Goal: Task Accomplishment & Management: Complete application form

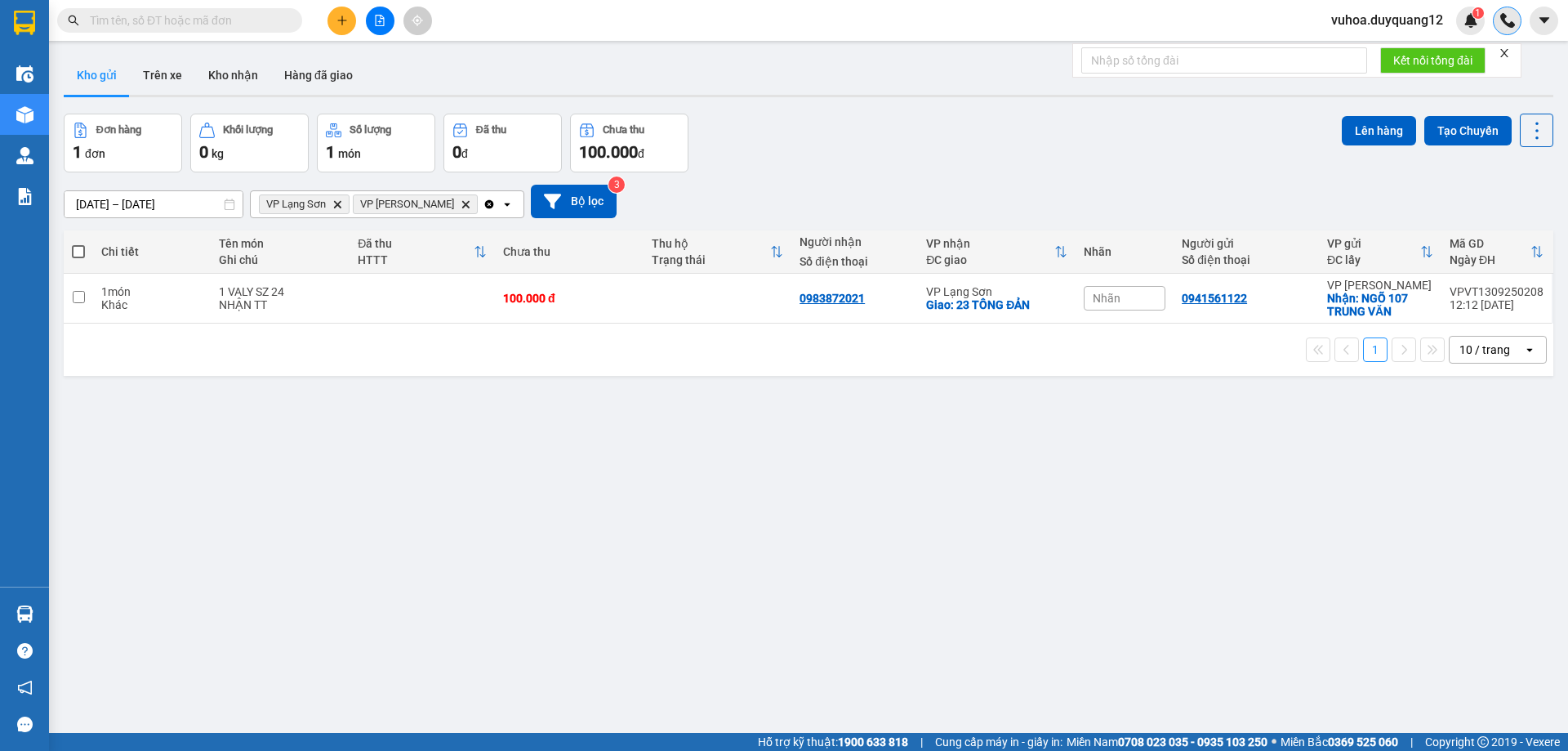
click at [1504, 23] on img at bounding box center [1508, 20] width 15 height 15
click at [1425, 20] on span "vuhoa.duyquang12" at bounding box center [1387, 20] width 138 height 20
click at [1363, 57] on span "Đăng xuất" at bounding box center [1395, 50] width 104 height 18
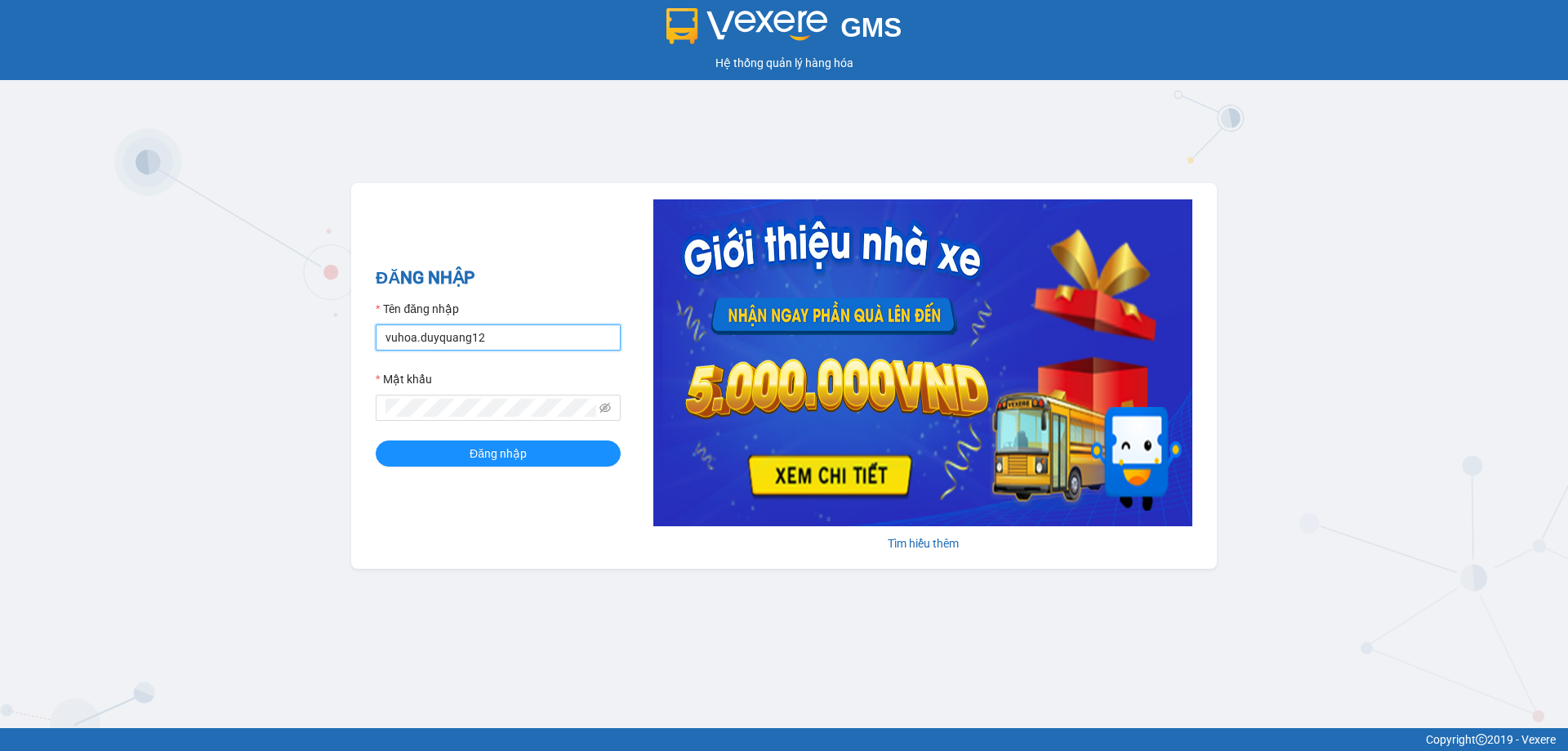
drag, startPoint x: 491, startPoint y: 338, endPoint x: 267, endPoint y: 378, distance: 227.5
click at [267, 378] on div "GMS Hệ thống quản lý hàng hóa ĐĂNG NHẬP Tên đăng nhập vuhoa.duyquang12 Mật khẩu…" at bounding box center [784, 364] width 1568 height 728
type input "bichhuong.duyquang12"
click at [505, 455] on span "Đăng nhập" at bounding box center [498, 453] width 57 height 18
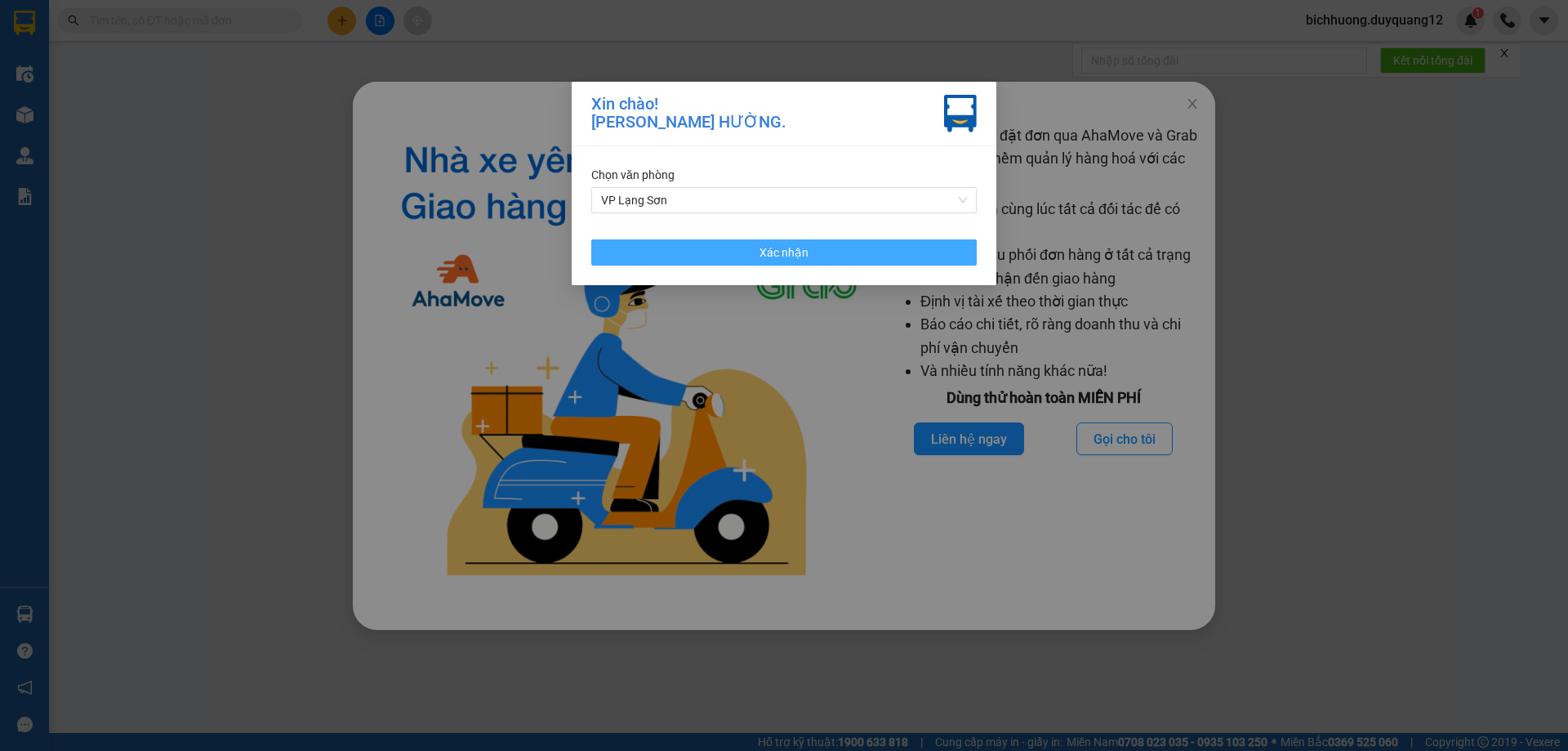
click at [802, 253] on span "Xác nhận" at bounding box center [784, 252] width 49 height 18
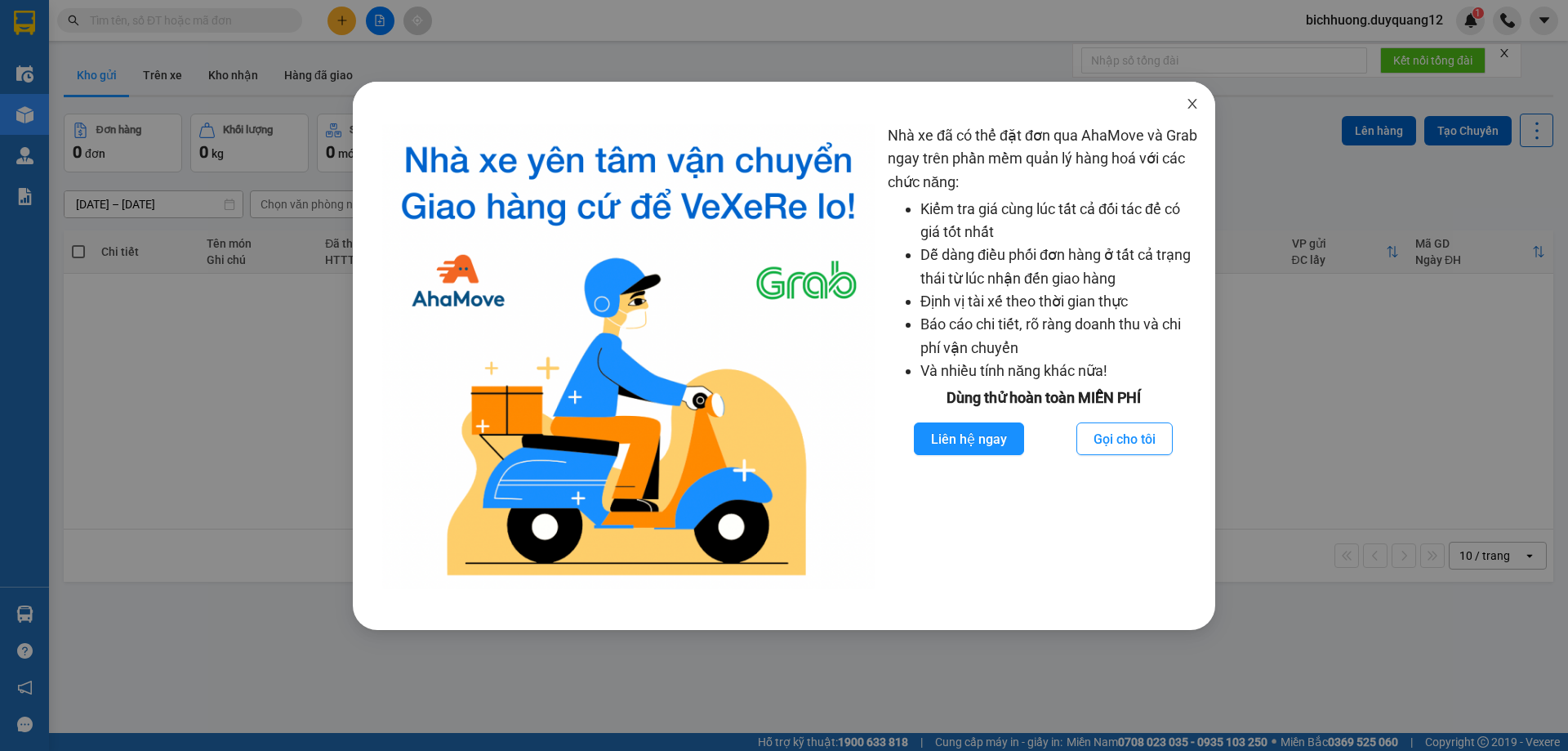
drag, startPoint x: 1192, startPoint y: 105, endPoint x: 1246, endPoint y: 96, distance: 54.7
click at [1191, 105] on icon "close" at bounding box center [1192, 104] width 13 height 13
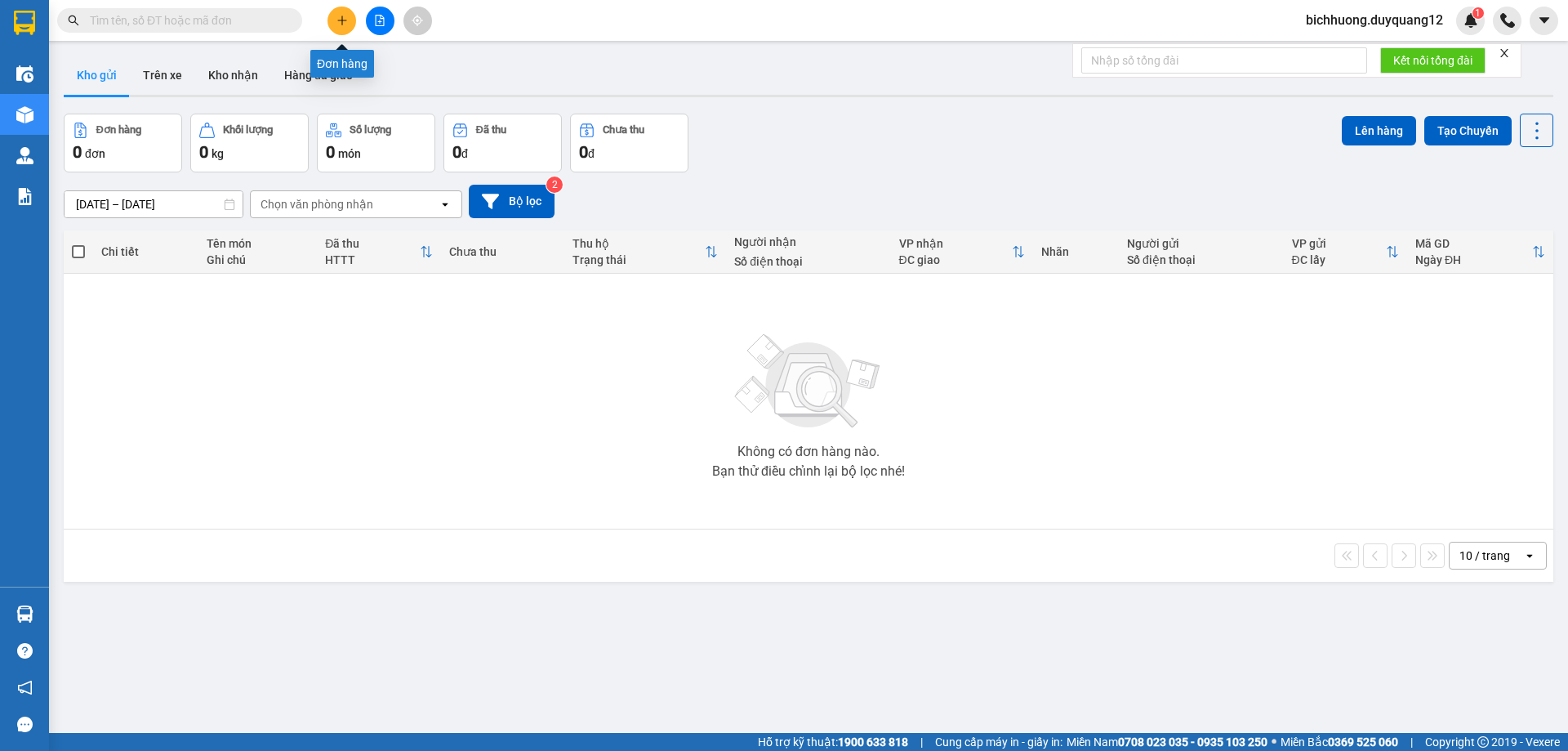
click at [342, 19] on icon "plus" at bounding box center [342, 20] width 11 height 11
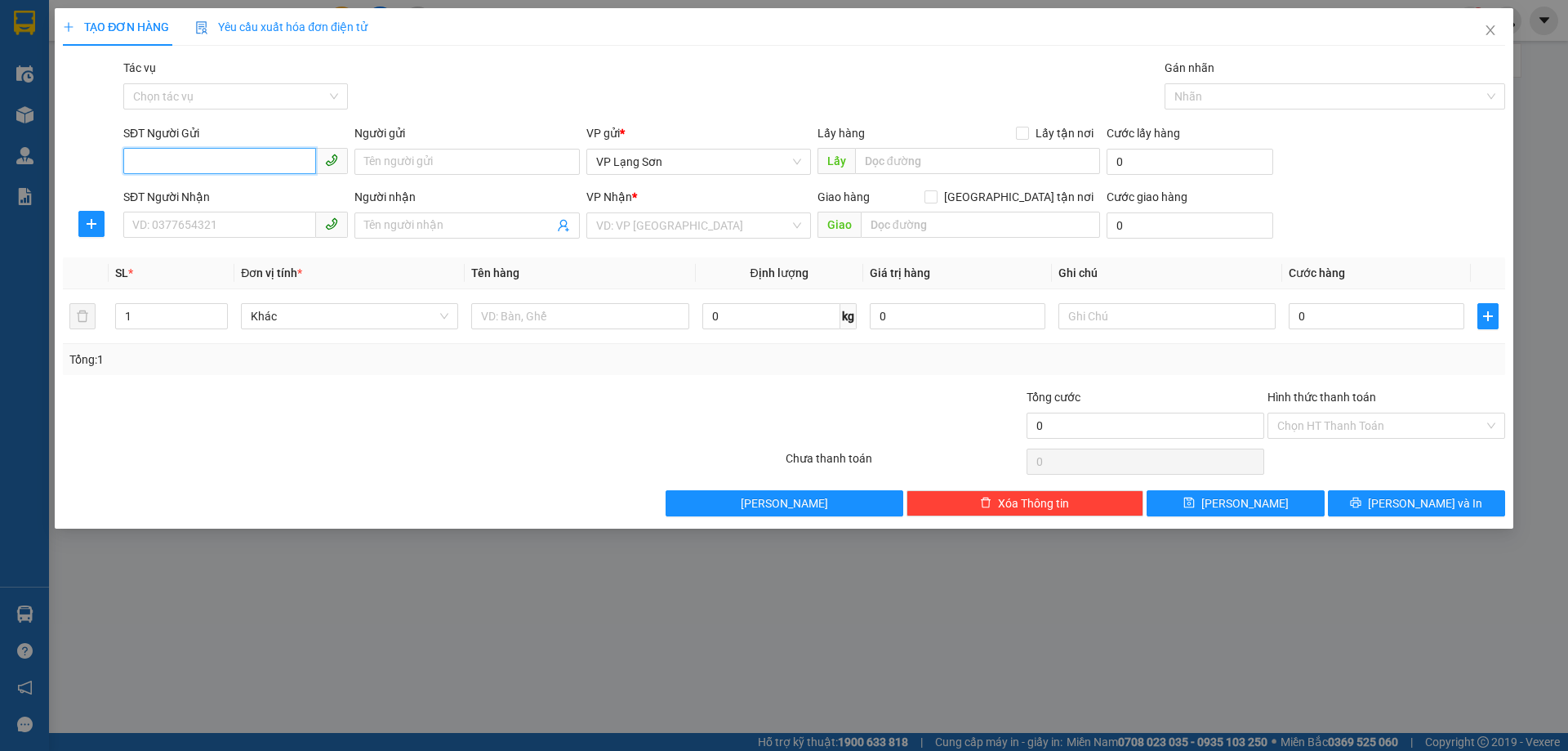
click at [185, 163] on input "SĐT Người Gửi" at bounding box center [219, 161] width 193 height 26
drag, startPoint x: 175, startPoint y: 201, endPoint x: 218, endPoint y: 207, distance: 43.4
click at [178, 200] on div "0974562341 - A" at bounding box center [235, 194] width 205 height 18
type input "0974562341"
type input "A"
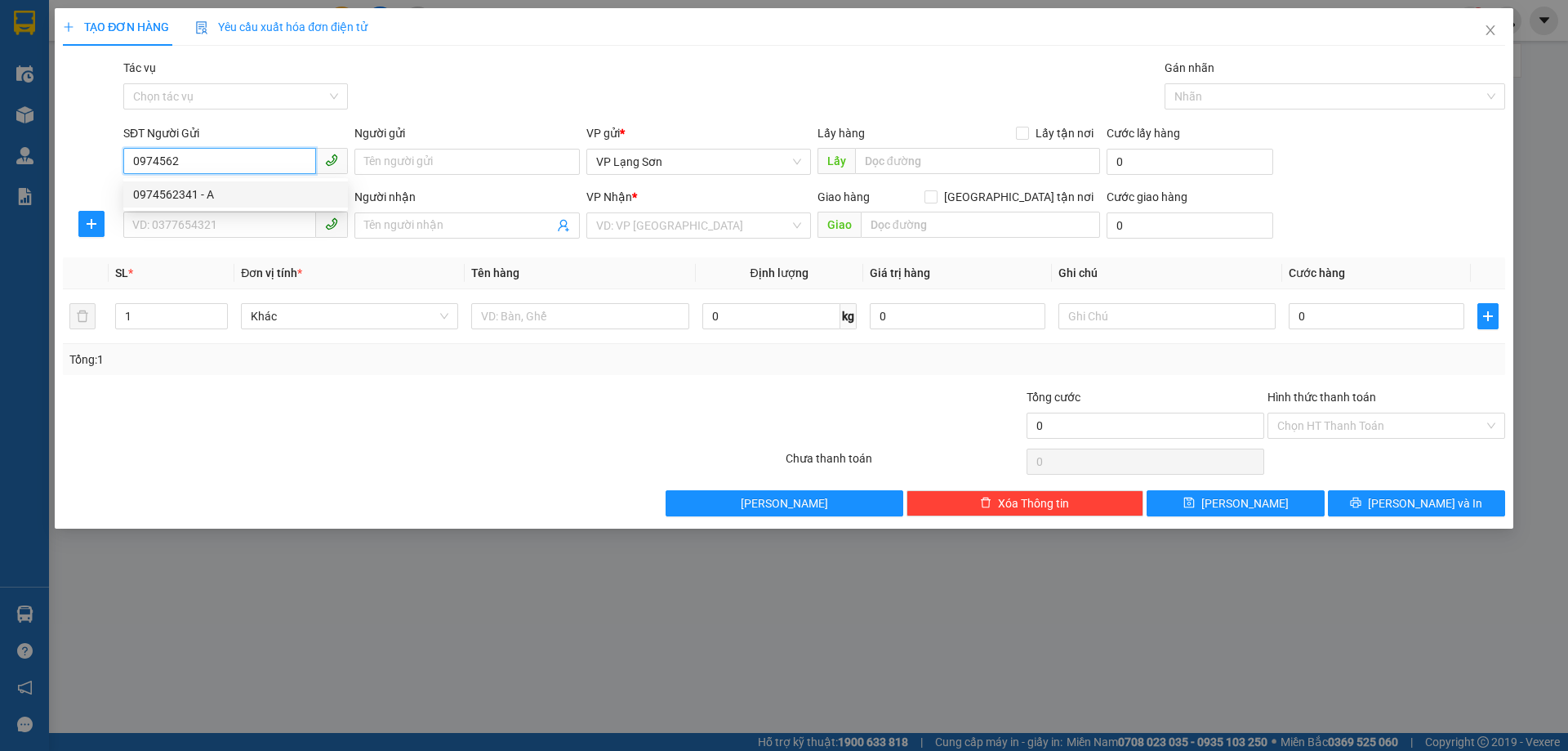
checkbox input "true"
type input "VPLS"
type input "0974562341"
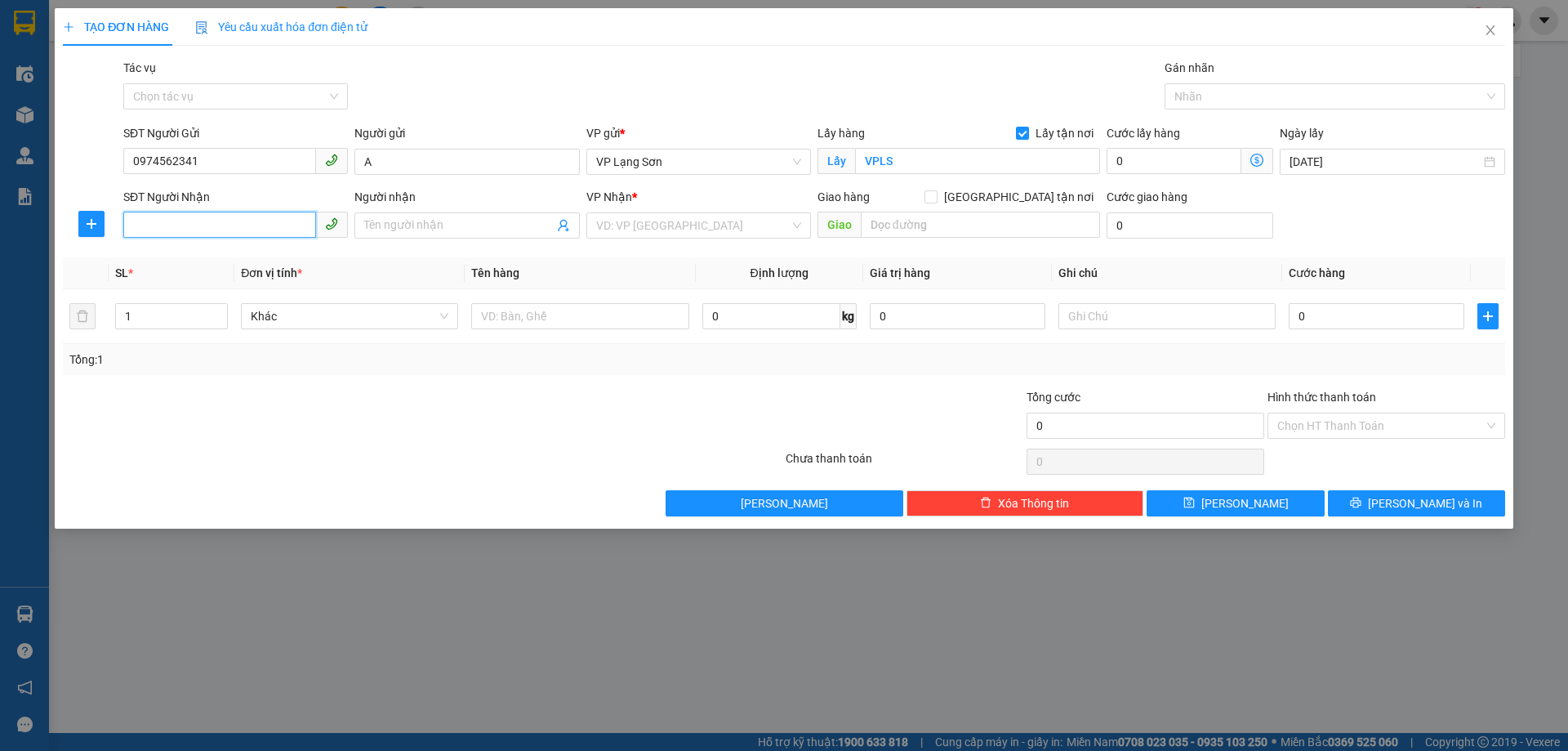
click at [237, 226] on input "SĐT Người Nhận" at bounding box center [219, 225] width 193 height 26
click at [173, 260] on div "0962096888 - B" at bounding box center [235, 257] width 205 height 18
type input "0962096888"
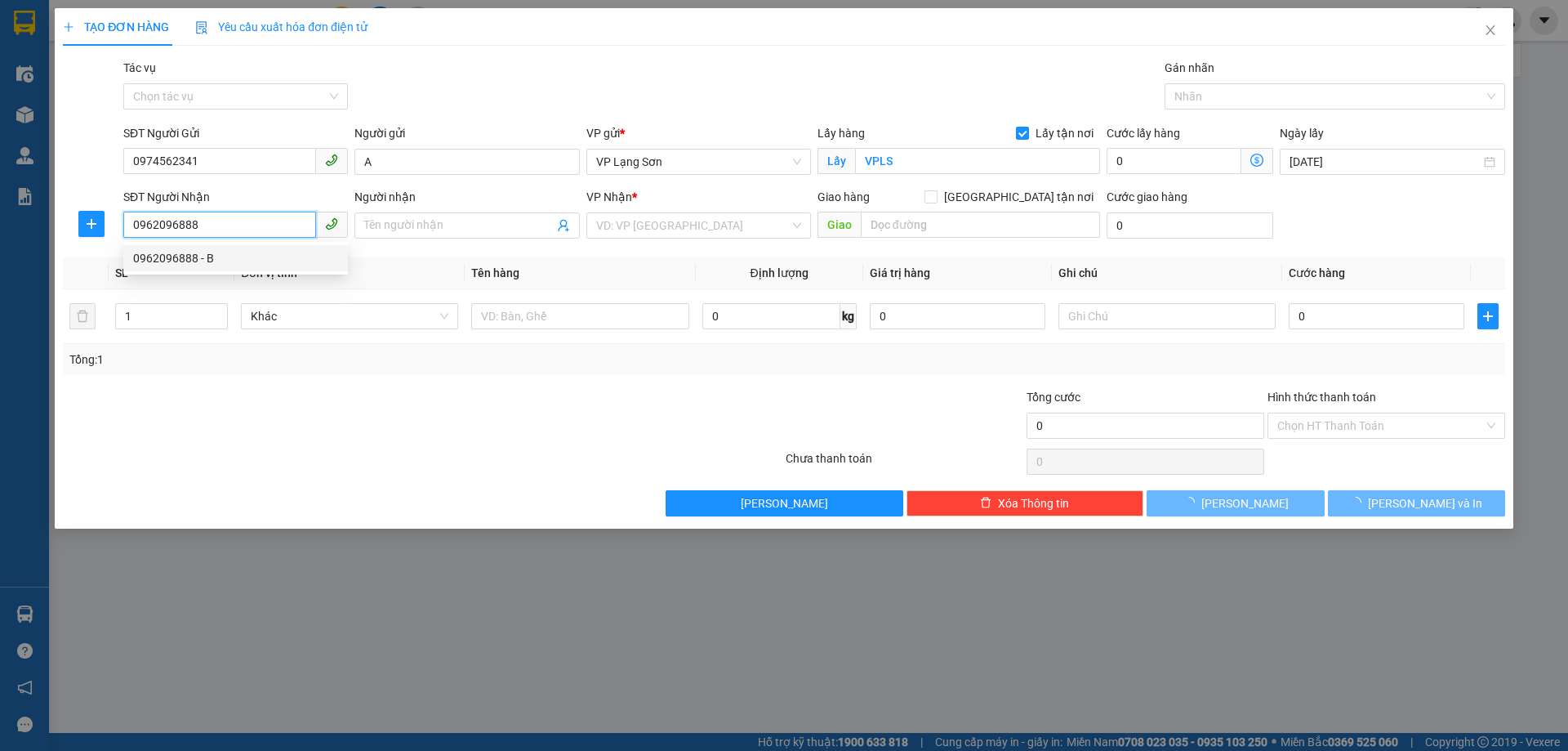
type input "B"
checkbox input "true"
type input "HẢI ÂU 9 [GEOGRAPHIC_DATA] ĐA TỐN,[GEOGRAPHIC_DATA],[GEOGRAPHIC_DATA]"
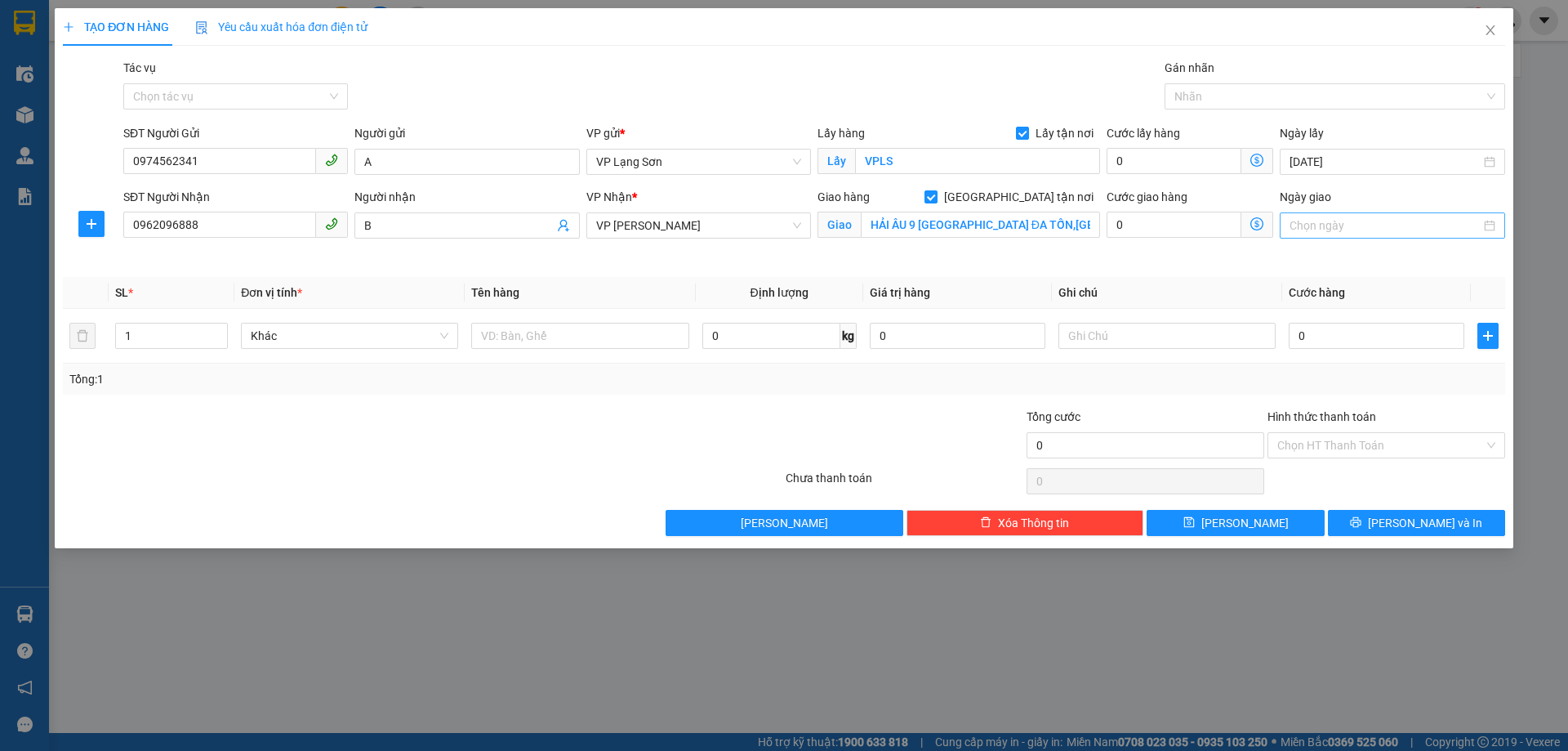
click at [1396, 219] on input "Ngày giao" at bounding box center [1385, 225] width 191 height 18
type input "[DATE]"
click at [1340, 369] on div "15" at bounding box center [1333, 369] width 19 height 19
click at [1388, 156] on input "[DATE]" at bounding box center [1385, 161] width 191 height 18
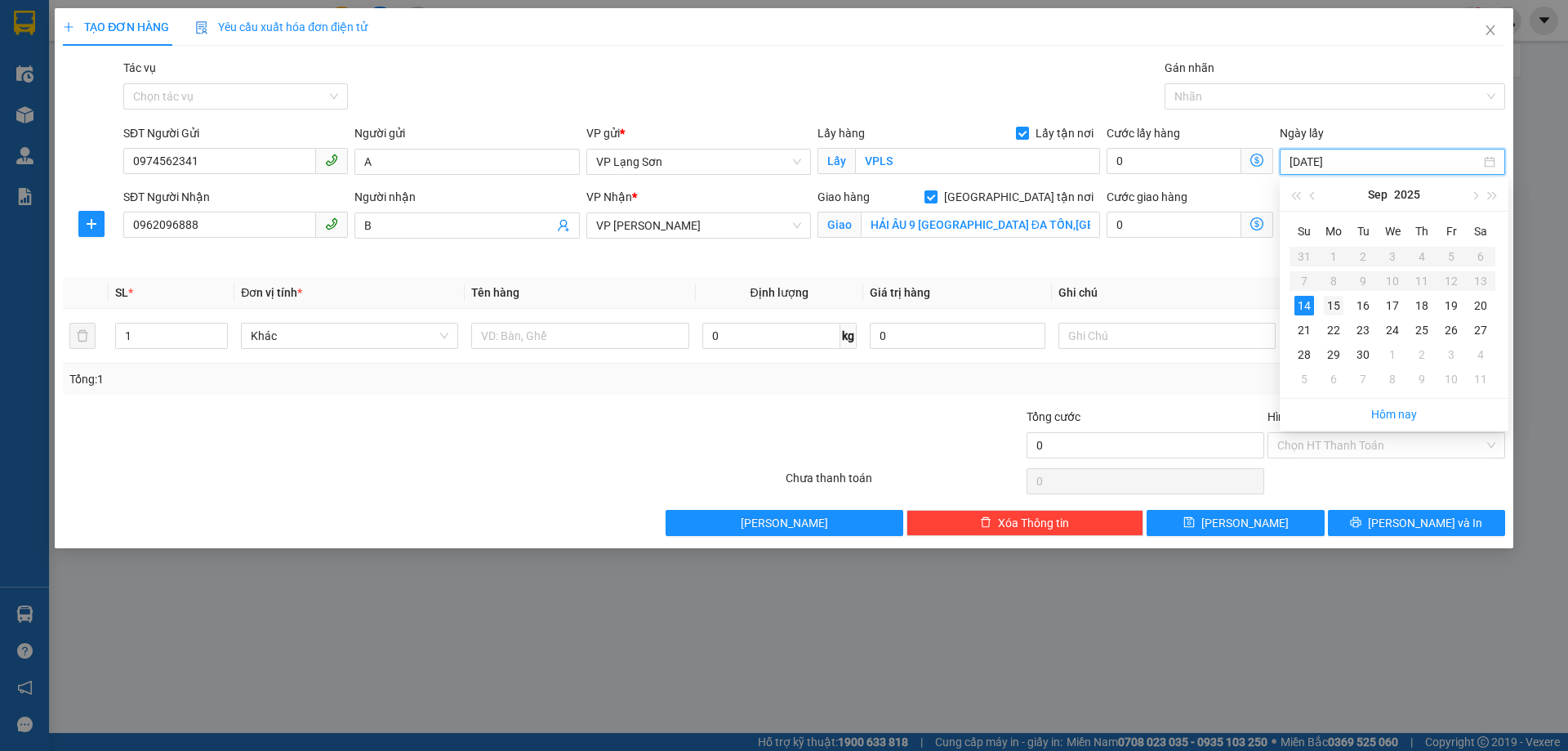
type input "[DATE]"
drag, startPoint x: 1336, startPoint y: 301, endPoint x: 1446, endPoint y: 269, distance: 114.6
click at [1342, 299] on div "15" at bounding box center [1333, 305] width 19 height 19
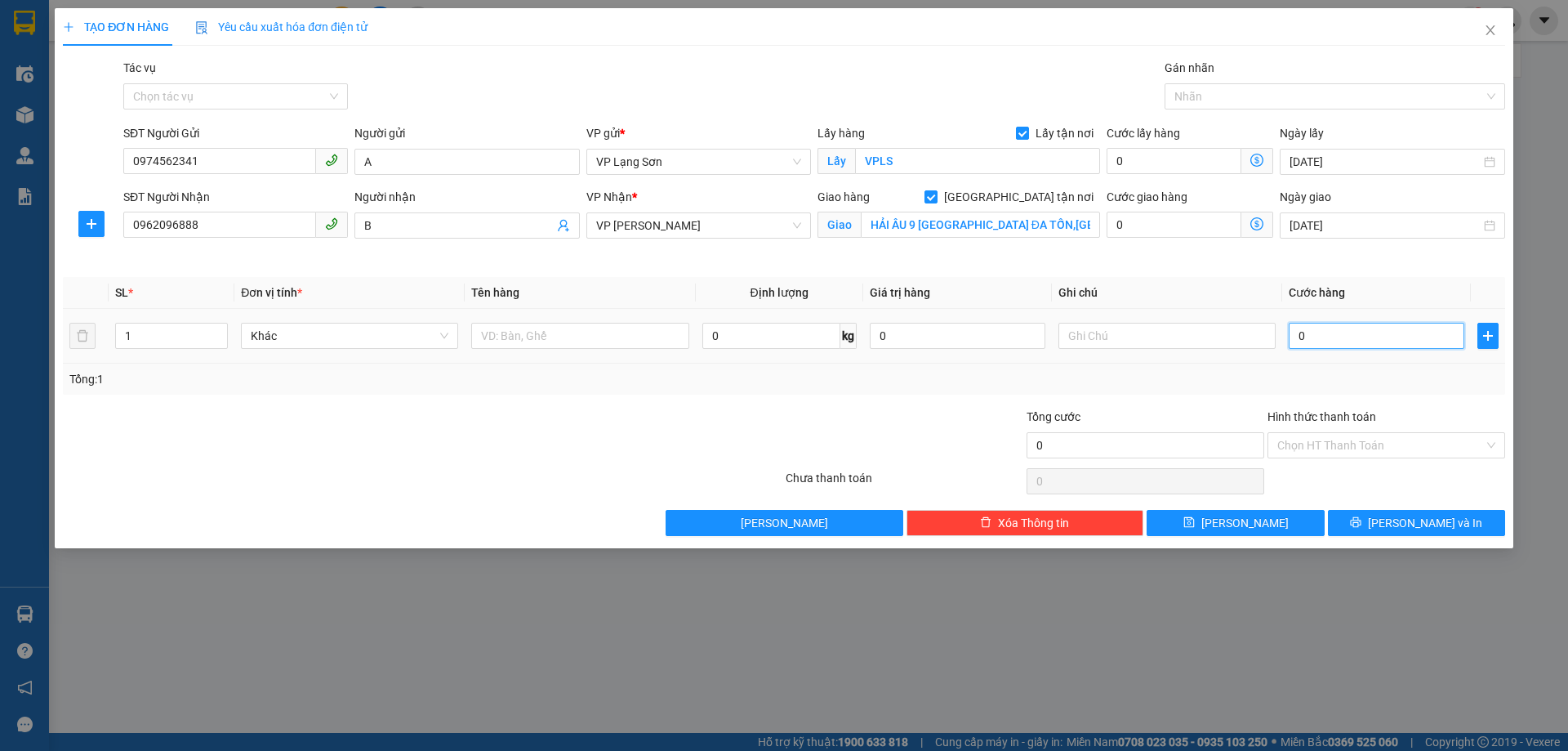
click at [1314, 337] on input "0" at bounding box center [1376, 336] width 176 height 26
type input "3"
type input "35"
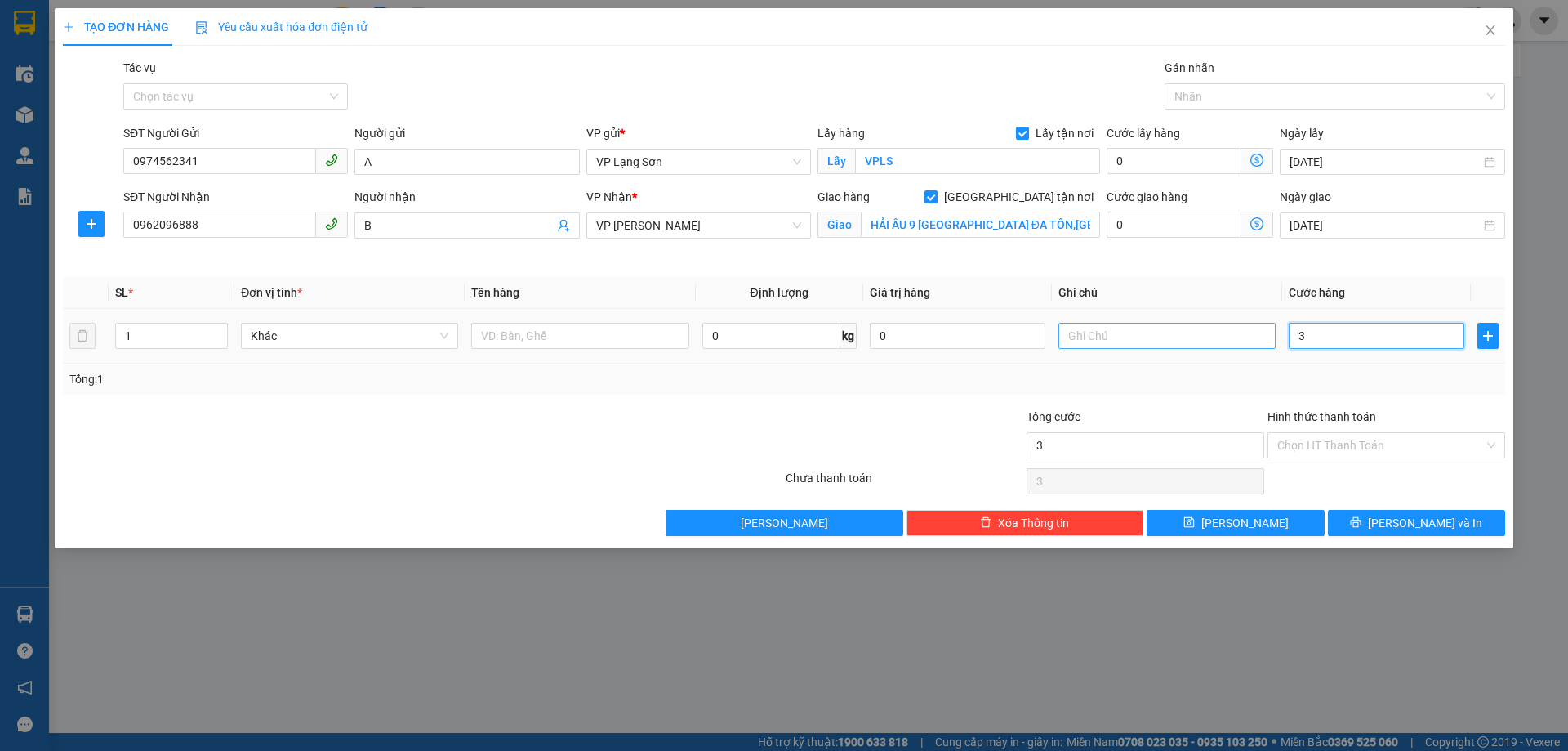
type input "35"
type input "350"
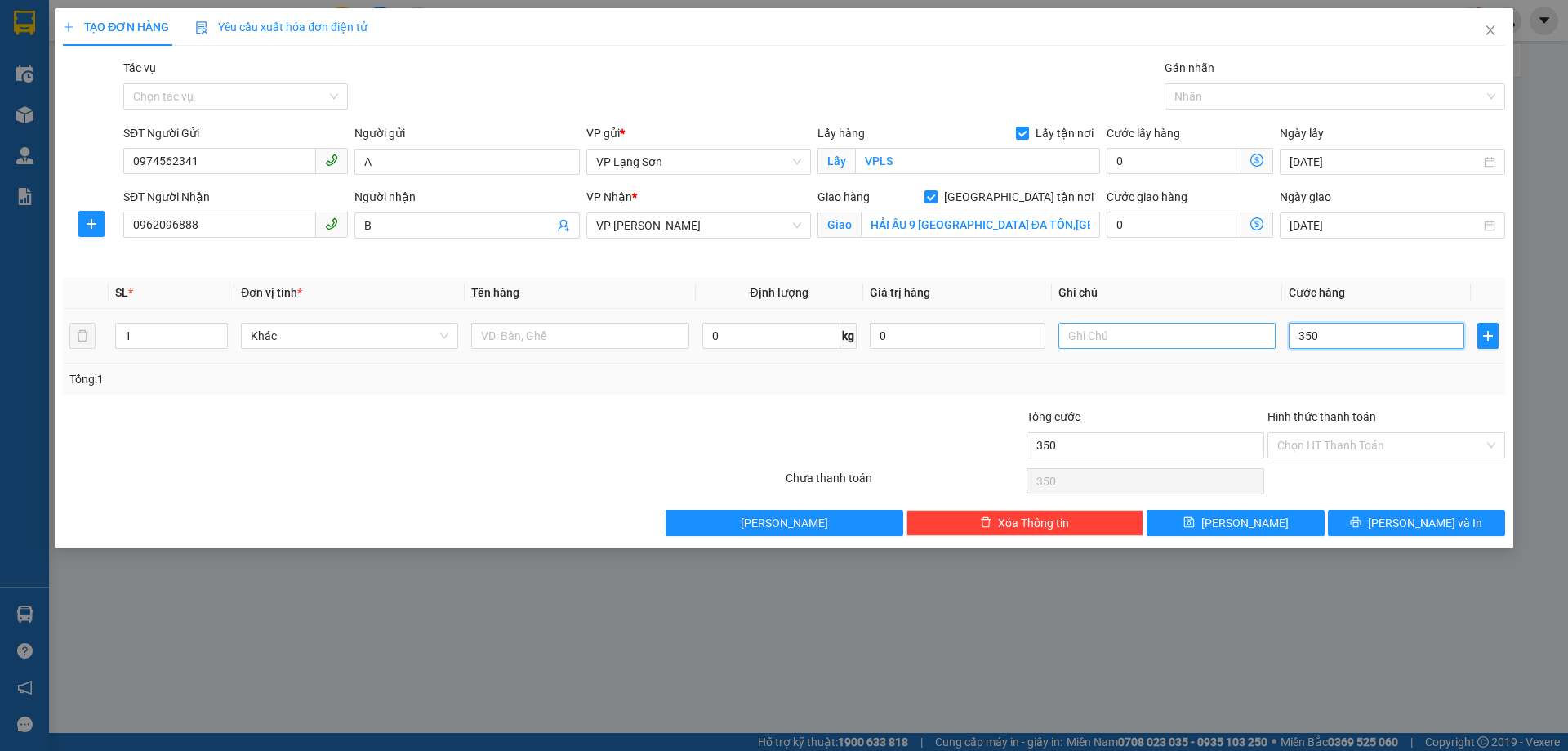
type input "3.500"
type input "35.000"
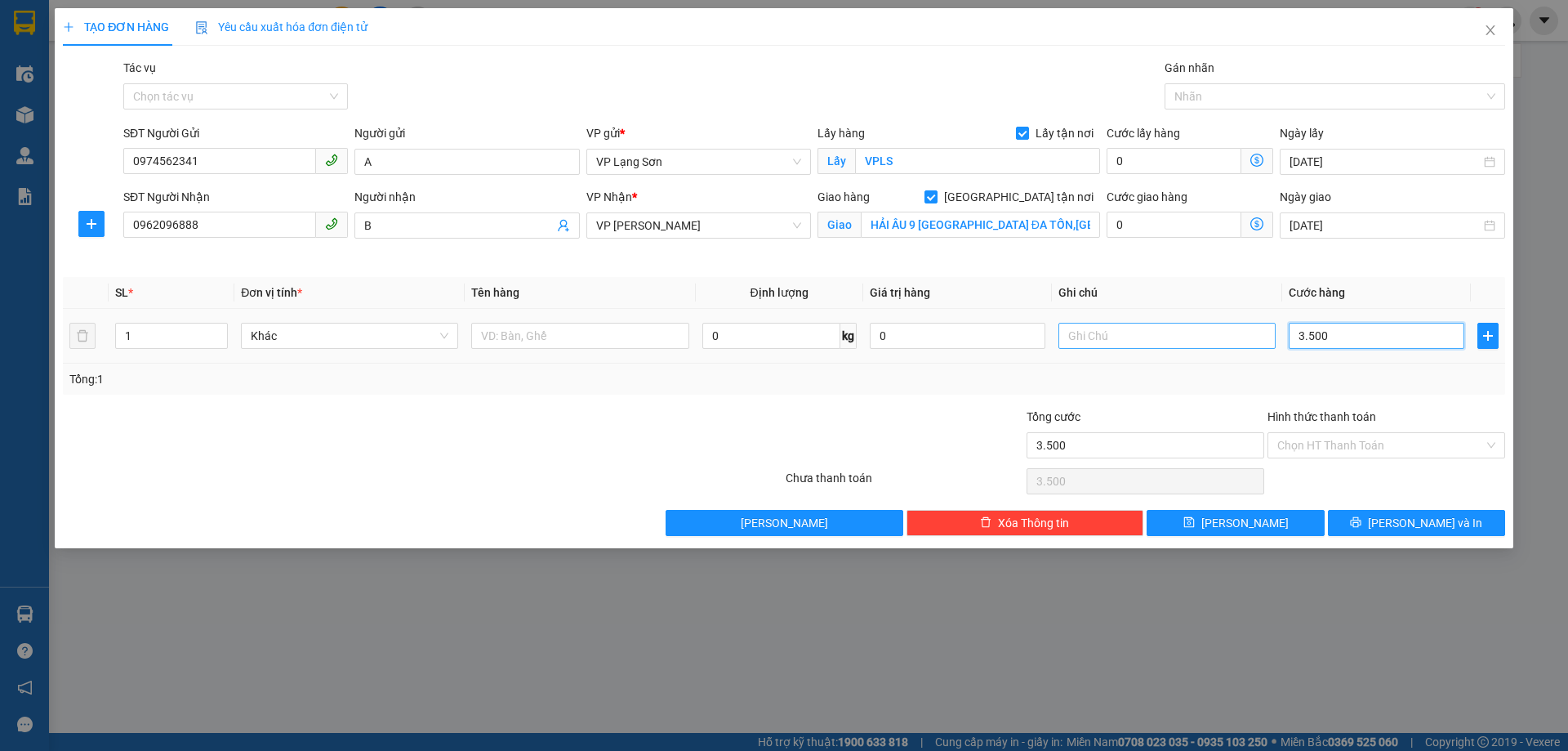
type input "35.000"
type input "350.000"
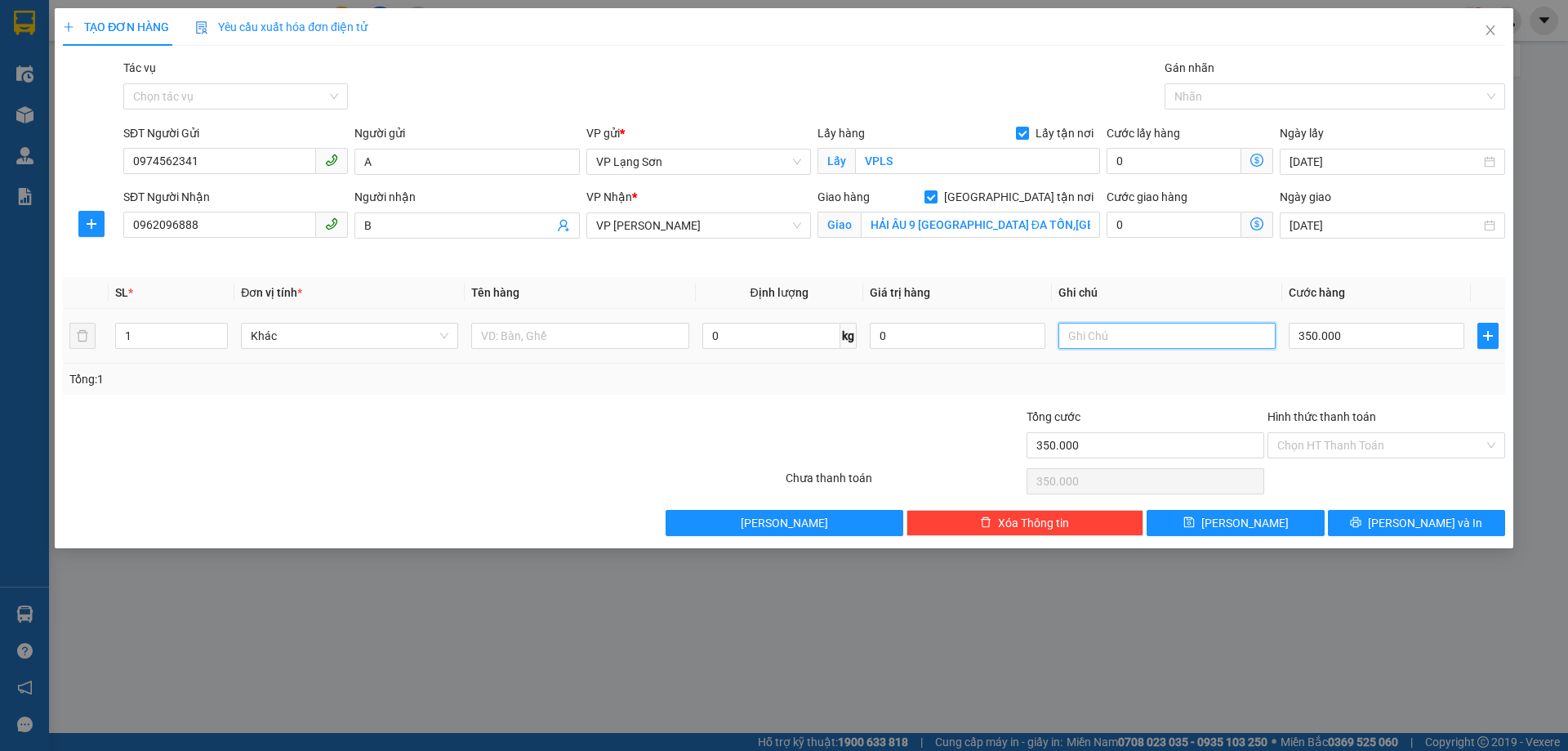
click at [1115, 348] on input "text" at bounding box center [1166, 336] width 218 height 26
type input "NGƯỜI NHẬN TT"
click at [506, 337] on input "text" at bounding box center [579, 336] width 218 height 26
type input "6 KIỆN"
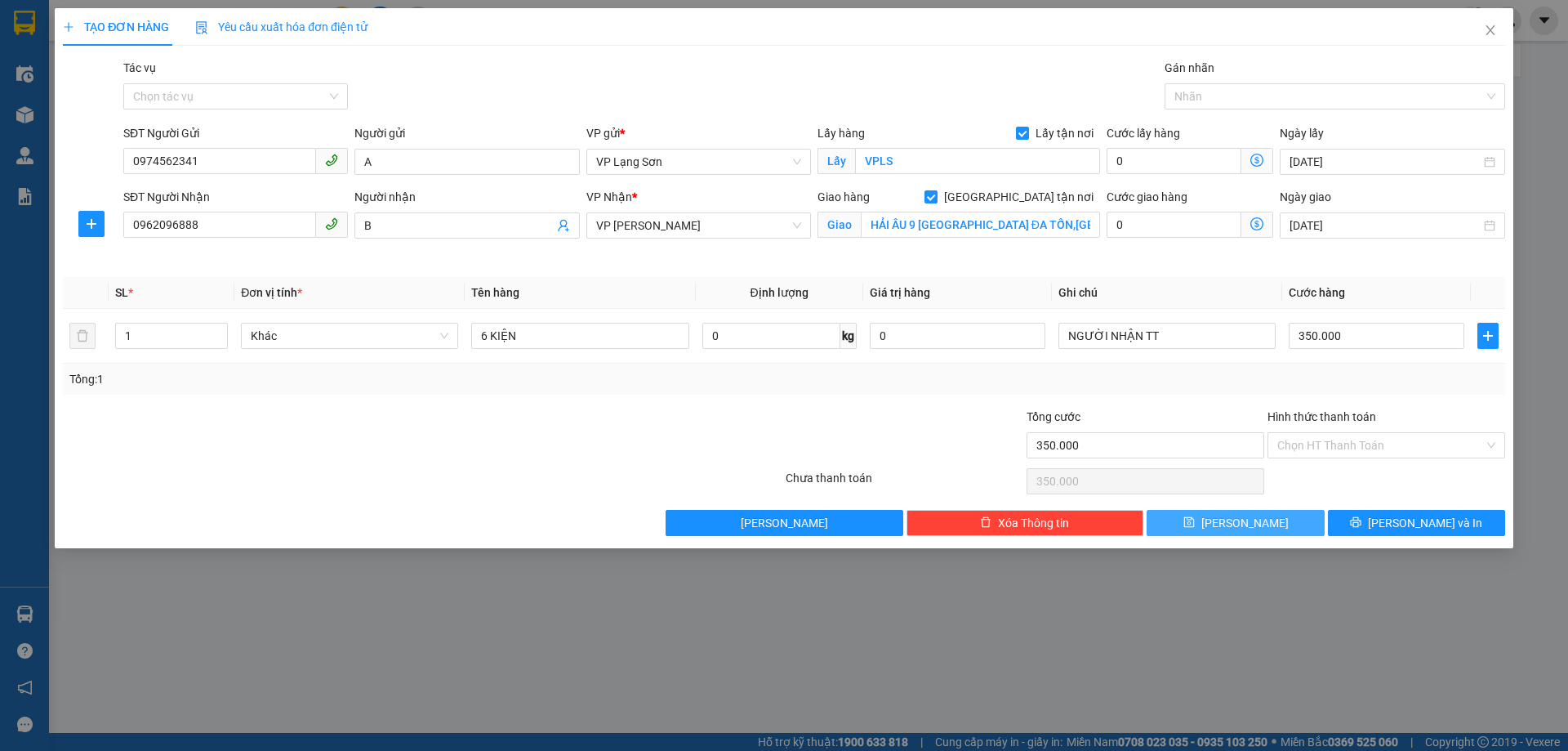
click at [1247, 528] on span "[PERSON_NAME]" at bounding box center [1245, 522] width 87 height 18
checkbox input "false"
type input "0"
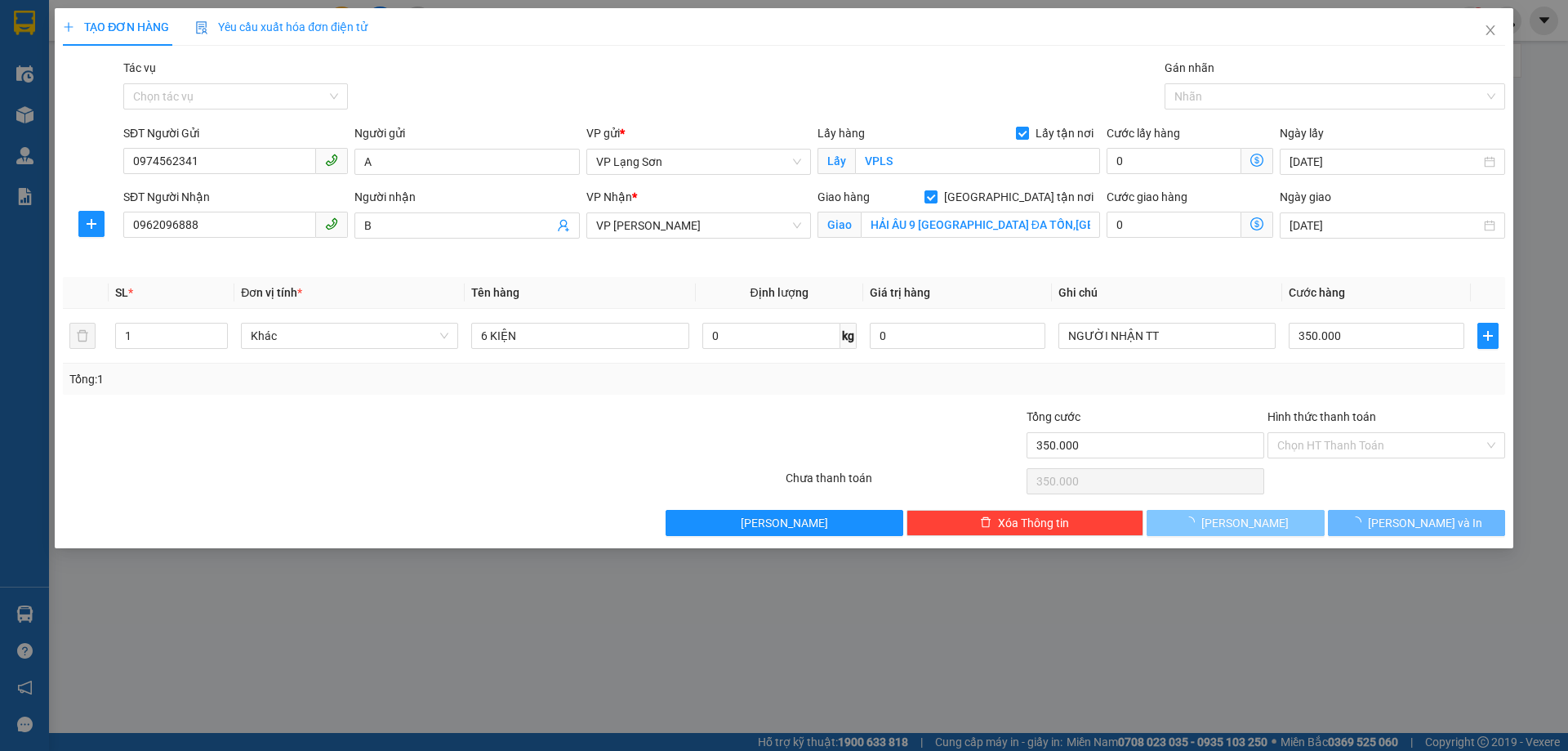
type input "0"
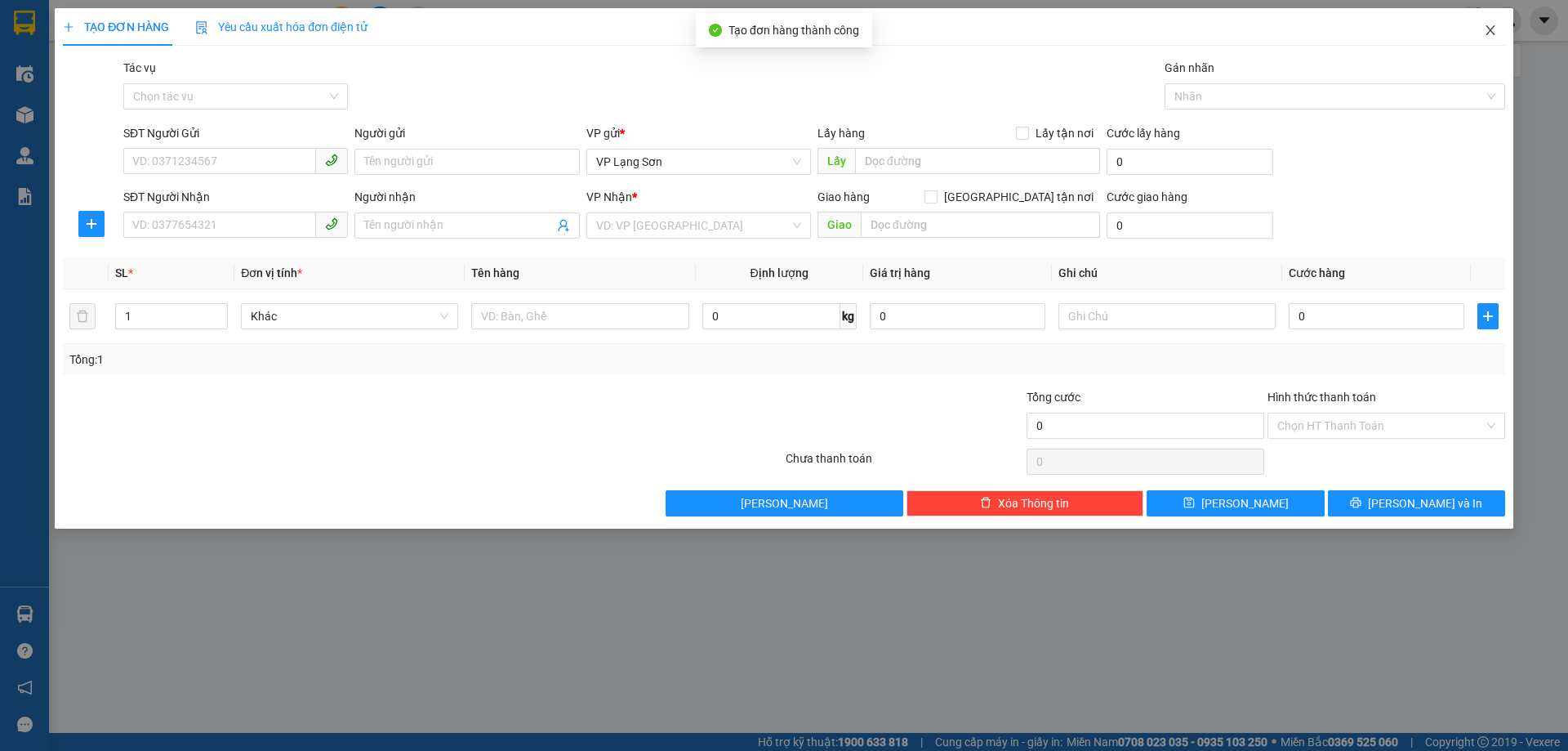
click at [1486, 31] on icon "close" at bounding box center [1490, 31] width 13 height 13
